Goal: Task Accomplishment & Management: Use online tool/utility

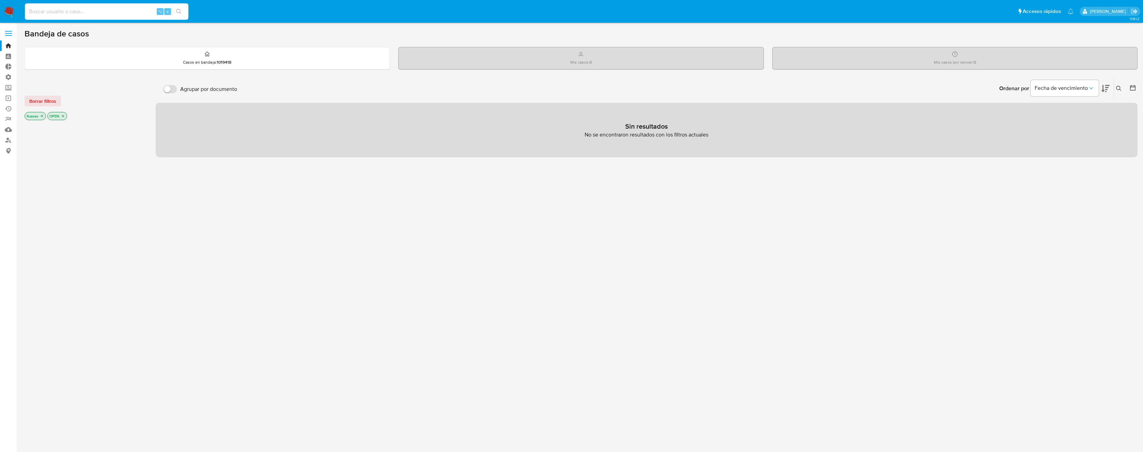
click at [92, 16] on input at bounding box center [107, 11] width 164 height 9
click at [9, 78] on label "Administración" at bounding box center [40, 77] width 81 height 11
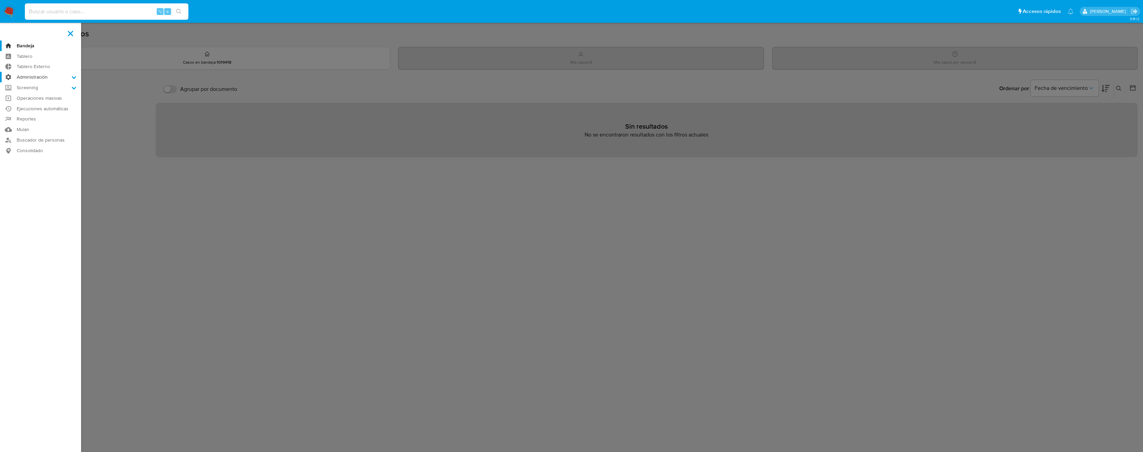
click at [0, 0] on input "Administración" at bounding box center [0, 0] width 0 height 0
click at [36, 87] on link "Reglas" at bounding box center [40, 86] width 81 height 9
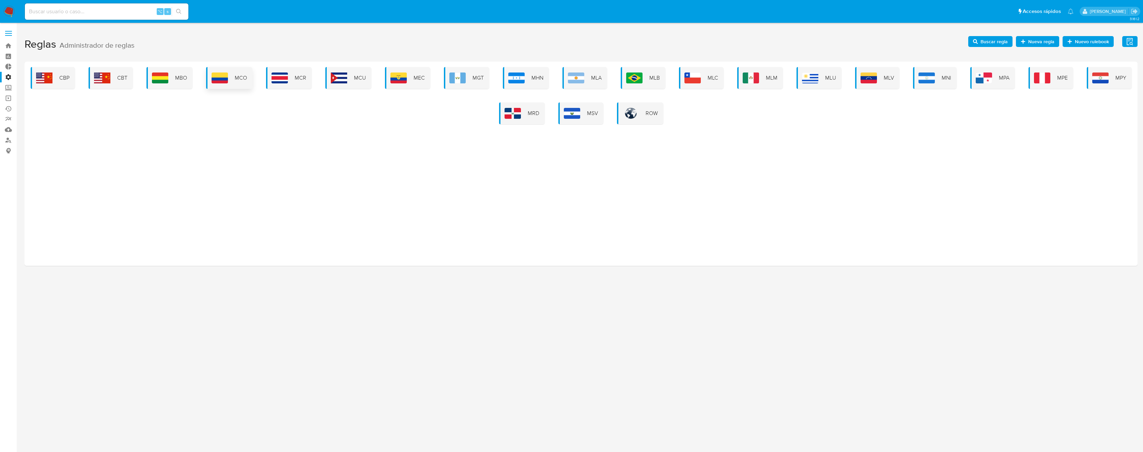
click at [236, 78] on span "MCO" at bounding box center [241, 77] width 12 height 7
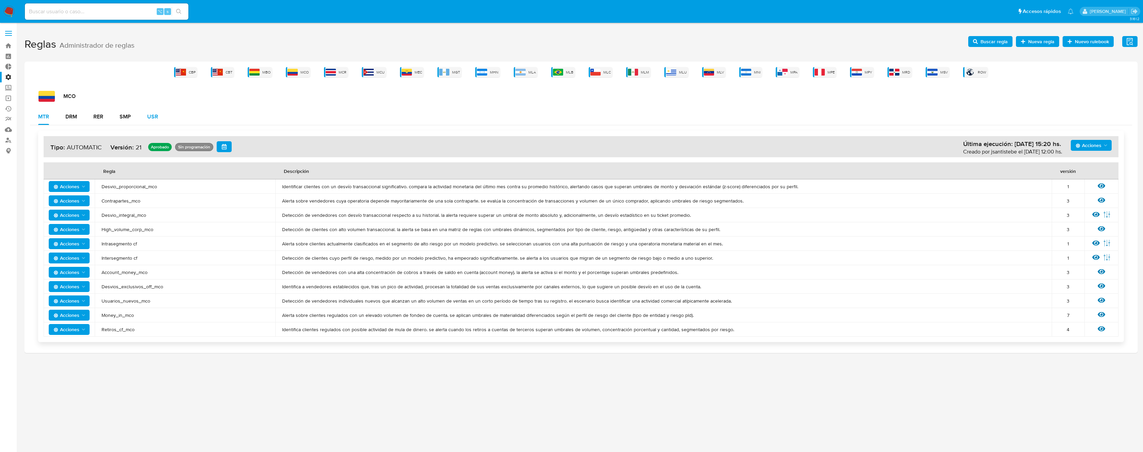
click at [141, 111] on button "USR" at bounding box center [152, 117] width 27 height 16
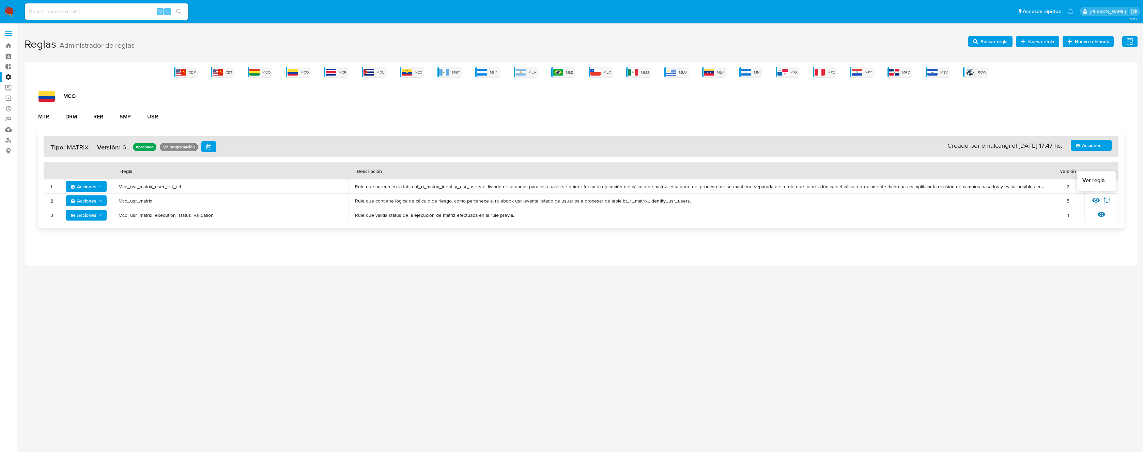
click at [1095, 200] on icon at bounding box center [1095, 200] width 7 height 5
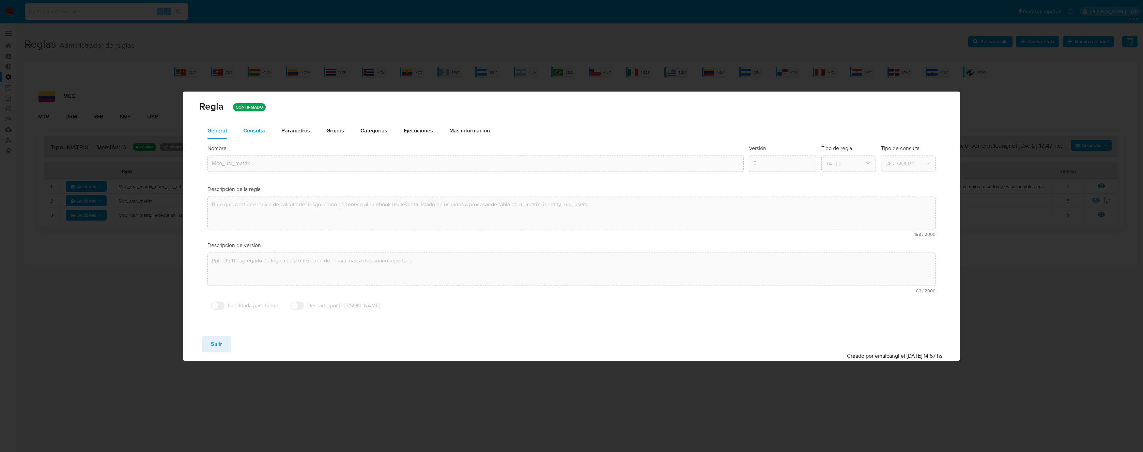
click at [258, 128] on span "Consulta" at bounding box center [254, 131] width 22 height 8
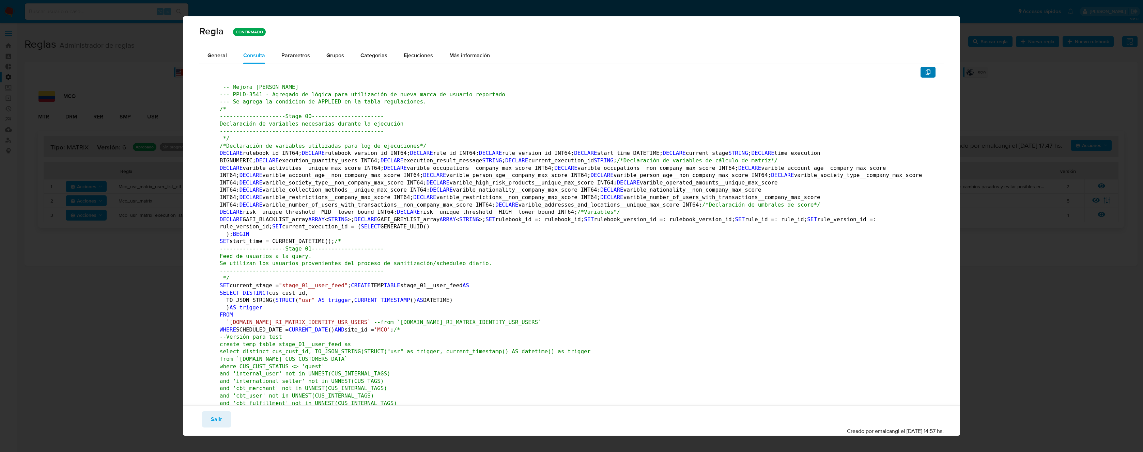
click at [920, 70] on button "button" at bounding box center [927, 72] width 15 height 11
